Goal: Find specific page/section: Find specific page/section

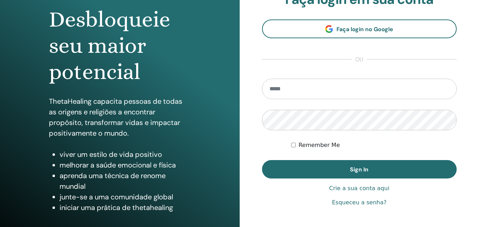
scroll to position [106, 0]
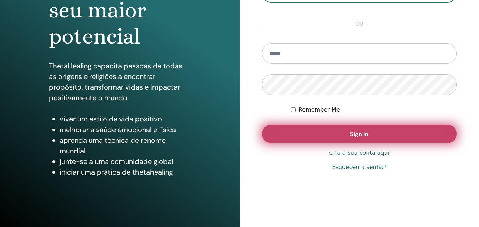
type input "**********"
click at [316, 134] on button "Sign In" at bounding box center [359, 134] width 195 height 18
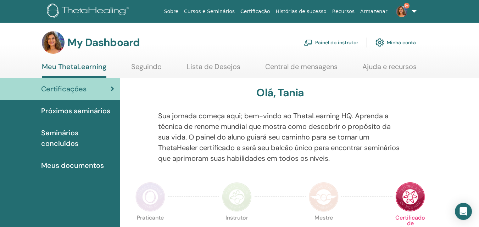
click at [332, 39] on link "Painel do instrutor" at bounding box center [331, 43] width 54 height 16
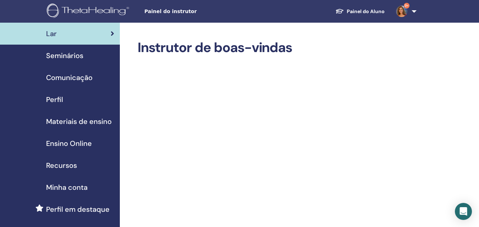
click at [56, 55] on span "Seminários" at bounding box center [64, 55] width 37 height 11
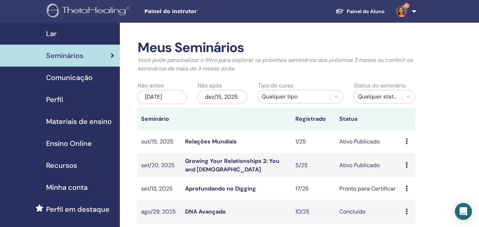
click at [228, 142] on link "Relações Mundiais" at bounding box center [211, 141] width 52 height 7
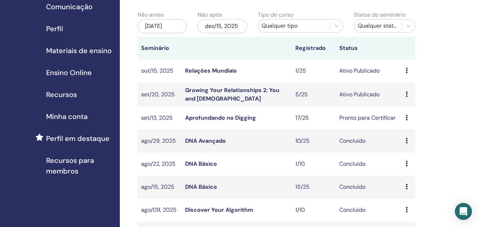
click at [225, 115] on link "Aprofundando no Digging" at bounding box center [220, 117] width 71 height 7
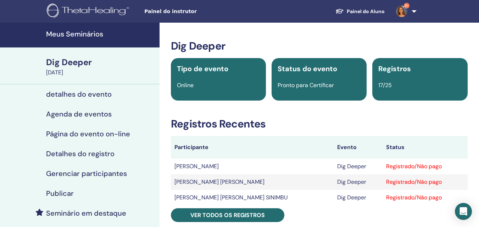
scroll to position [71, 0]
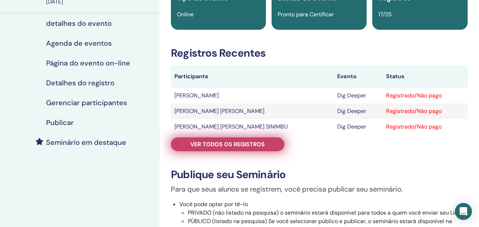
click at [225, 140] on link "Ver todos os registros" at bounding box center [227, 144] width 113 height 14
